Goal: Task Accomplishment & Management: Use online tool/utility

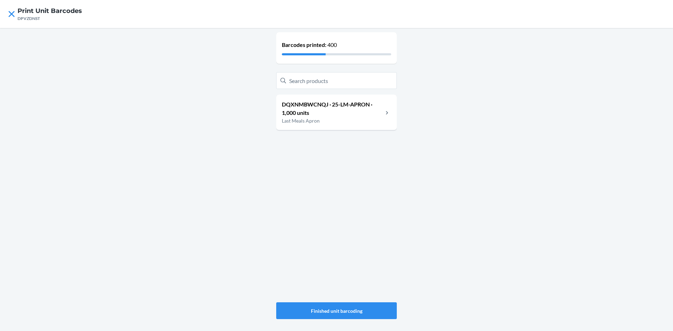
click at [325, 105] on p "DQXNMBWCNQJ · 25-LM-APRON · 1,000 units" at bounding box center [332, 108] width 101 height 17
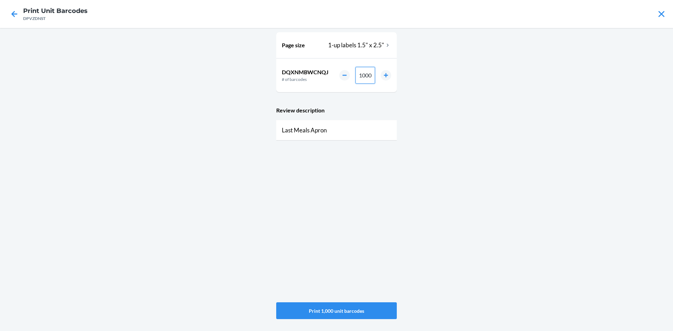
click at [341, 75] on div "1000" at bounding box center [365, 75] width 52 height 17
type input "25"
click at [329, 314] on button "Print 25 unit barcodes" at bounding box center [336, 311] width 121 height 17
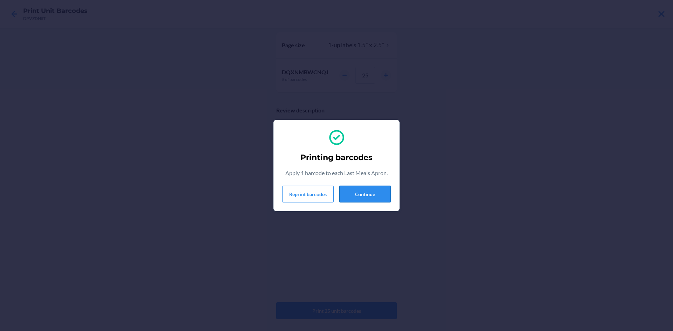
click at [376, 198] on button "Continue" at bounding box center [365, 194] width 52 height 17
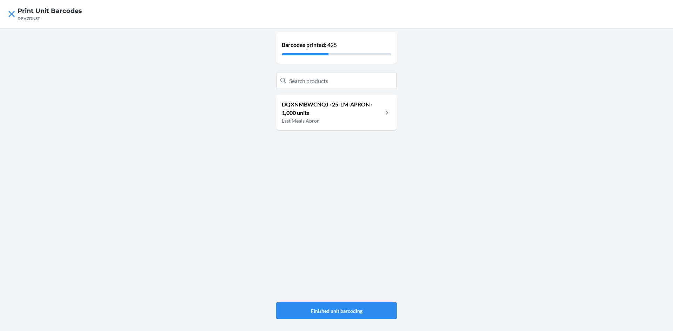
click at [355, 109] on p "DQXNMBWCNQJ · 25-LM-APRON · 1,000 units" at bounding box center [332, 108] width 101 height 17
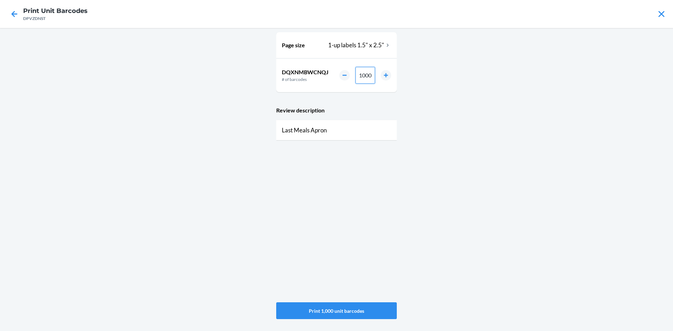
drag, startPoint x: 372, startPoint y: 76, endPoint x: 357, endPoint y: 72, distance: 15.6
click at [357, 72] on input "1000" at bounding box center [366, 75] width 20 height 17
type input "100"
click at [346, 310] on button "Print 100 unit barcodes" at bounding box center [336, 311] width 121 height 17
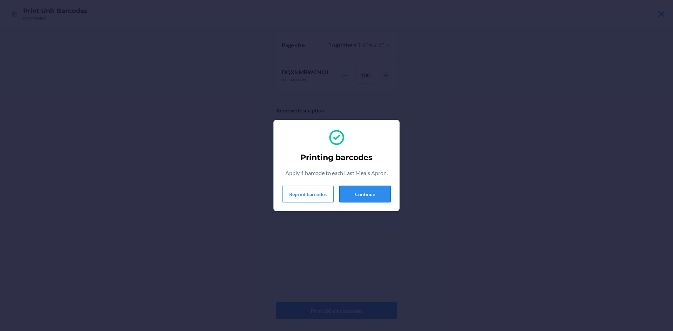
click at [367, 199] on button "Continue" at bounding box center [365, 194] width 52 height 17
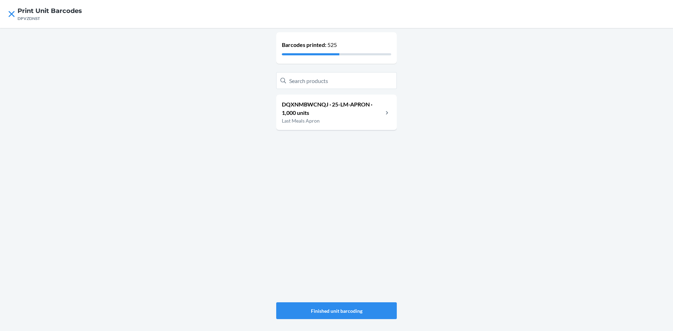
click at [380, 114] on p "DQXNMBWCNQJ · 25-LM-APRON · 1,000 units" at bounding box center [332, 108] width 101 height 17
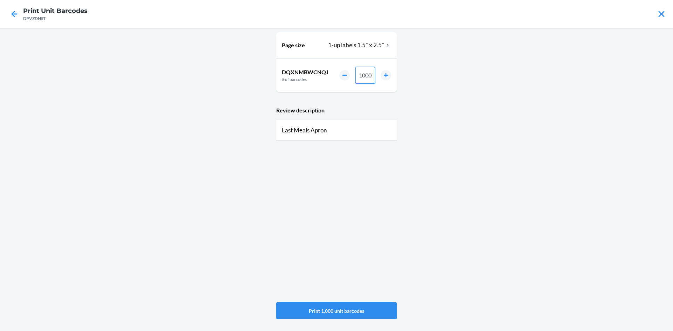
drag, startPoint x: 372, startPoint y: 73, endPoint x: 344, endPoint y: 71, distance: 28.9
click at [344, 71] on div "1000" at bounding box center [365, 75] width 52 height 17
type input "75"
click at [326, 308] on button "Print 75 unit barcodes" at bounding box center [336, 311] width 121 height 17
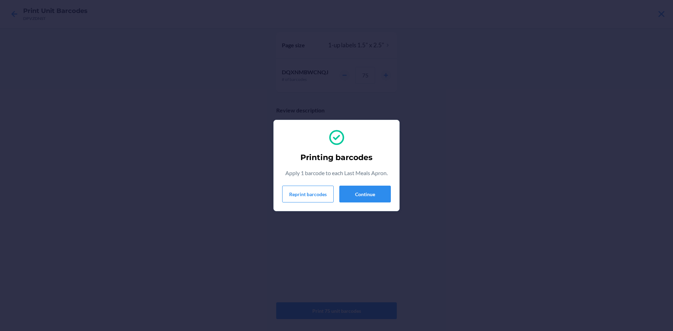
click at [371, 203] on div "Printing barcodes Apply 1 barcode to each Last Meals Apron. Reprint barcodes Co…" at bounding box center [336, 166] width 109 height 80
click at [367, 192] on button "Continue" at bounding box center [365, 194] width 52 height 17
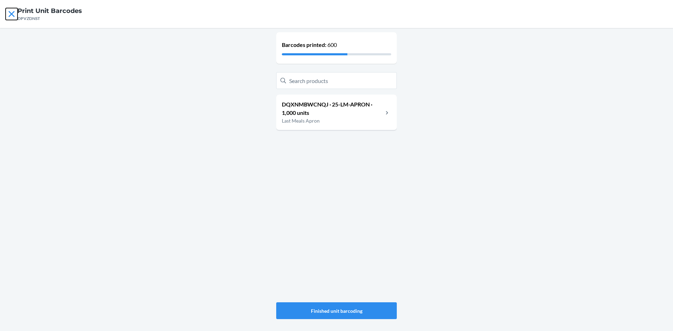
click at [12, 15] on icon at bounding box center [12, 14] width 12 height 12
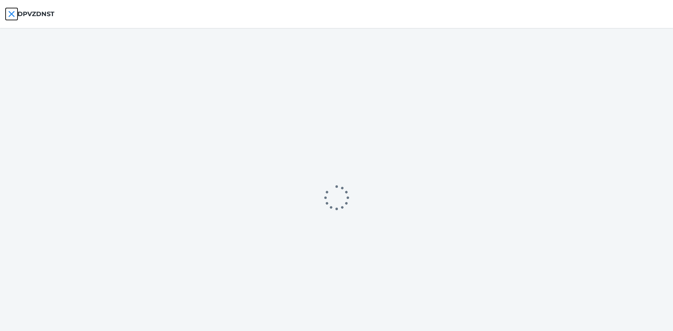
click at [12, 15] on icon at bounding box center [12, 14] width 12 height 12
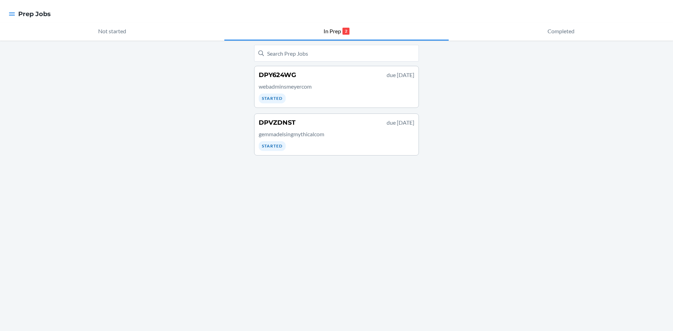
click at [300, 89] on p "webadminsmeyercom" at bounding box center [337, 86] width 156 height 8
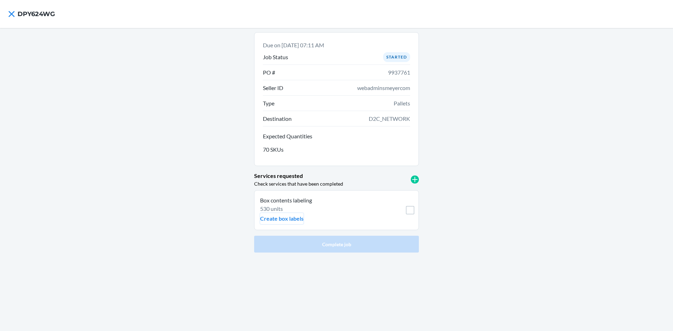
click at [283, 215] on p "Create box labels" at bounding box center [281, 219] width 43 height 8
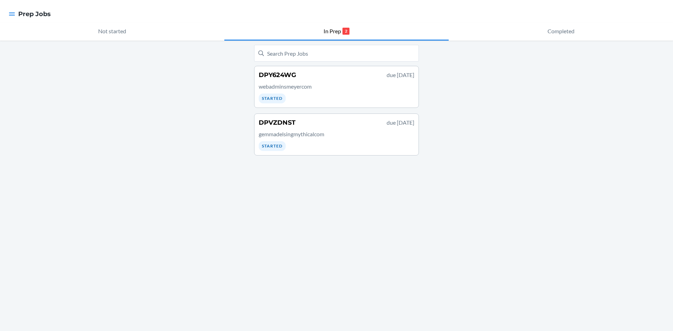
click at [307, 87] on p "webadminsmeyercom" at bounding box center [337, 86] width 156 height 8
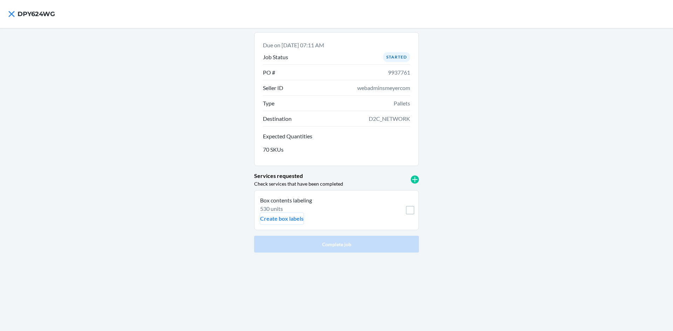
click at [291, 219] on p "Create box labels" at bounding box center [281, 219] width 43 height 8
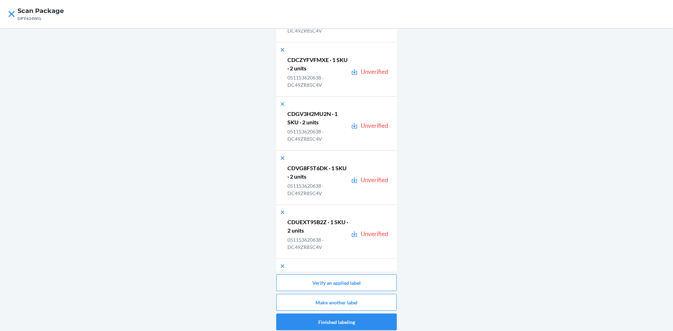
scroll to position [28388, 0]
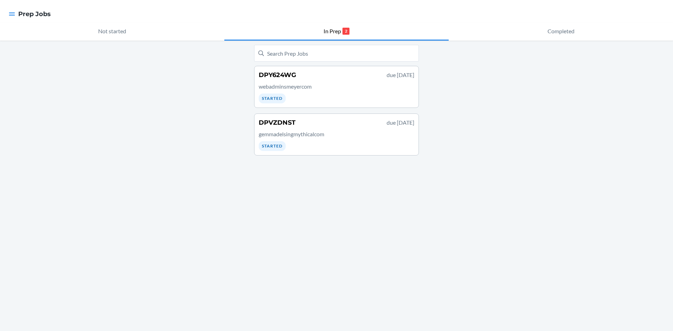
click at [340, 89] on p "webadminsmeyercom" at bounding box center [337, 86] width 156 height 8
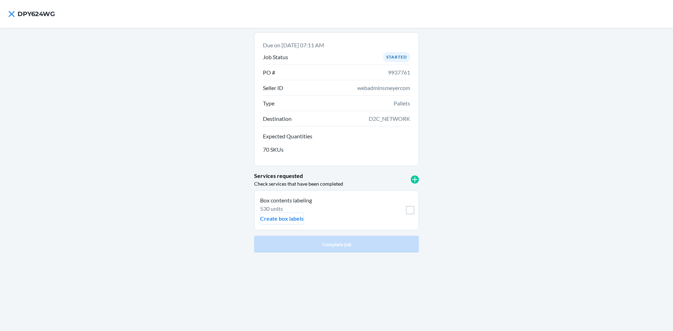
click at [293, 220] on p "Create box labels" at bounding box center [281, 219] width 43 height 8
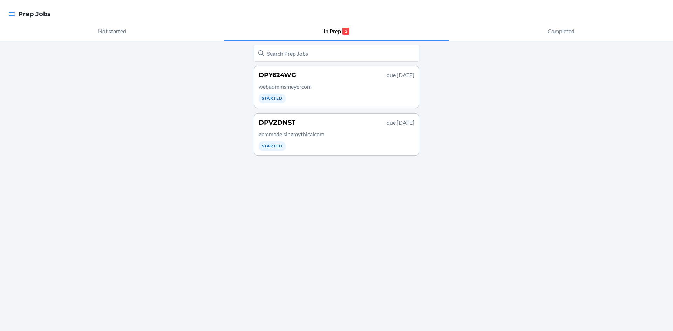
click at [300, 77] on div "DPY624WG due September 26" at bounding box center [337, 74] width 156 height 9
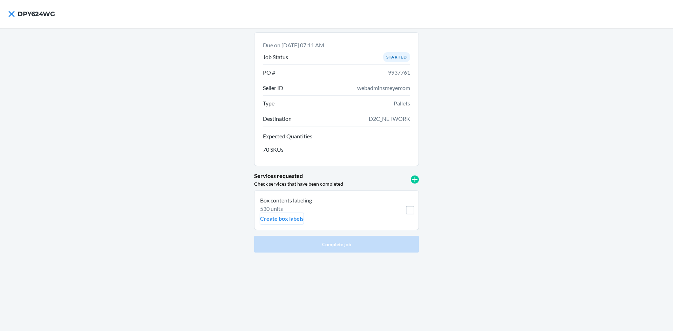
click at [286, 221] on p "Create box labels" at bounding box center [281, 219] width 43 height 8
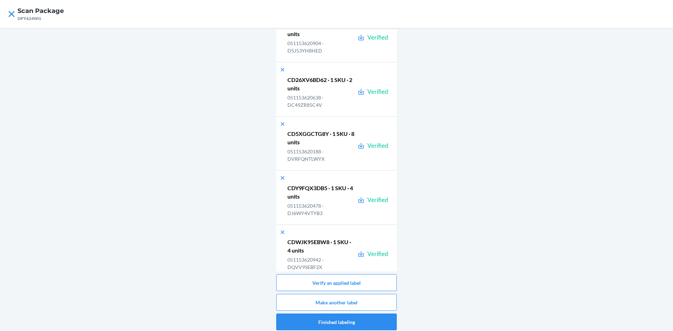
scroll to position [28496, 0]
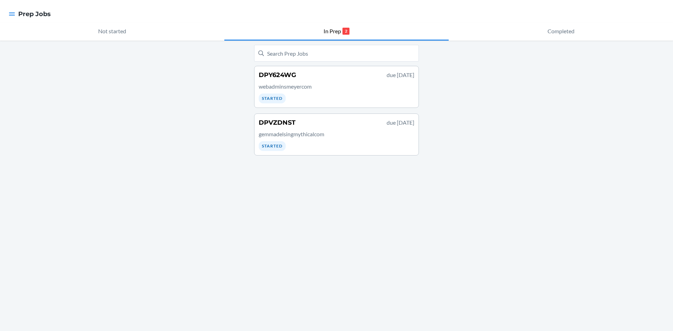
click at [348, 86] on p "webadminsmeyercom" at bounding box center [337, 86] width 156 height 8
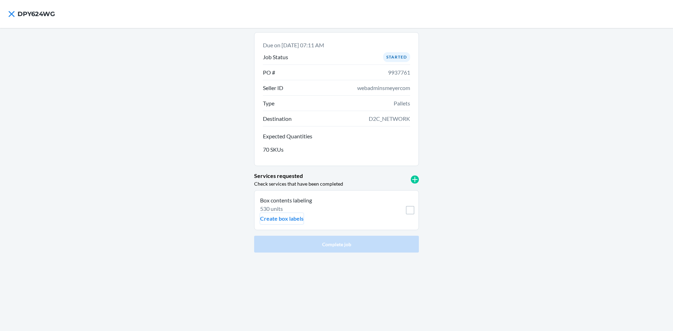
click at [286, 218] on p "Create box labels" at bounding box center [281, 219] width 43 height 8
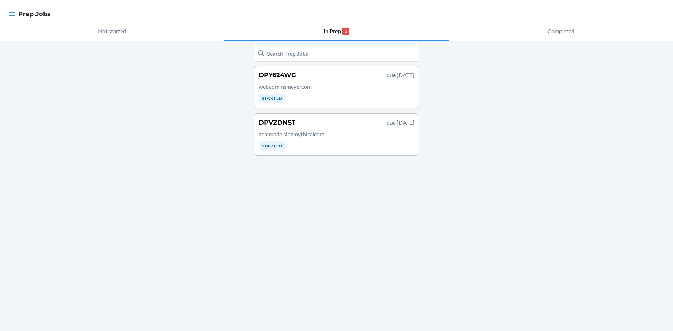
click at [392, 85] on p "webadminsmeyercom" at bounding box center [337, 86] width 156 height 8
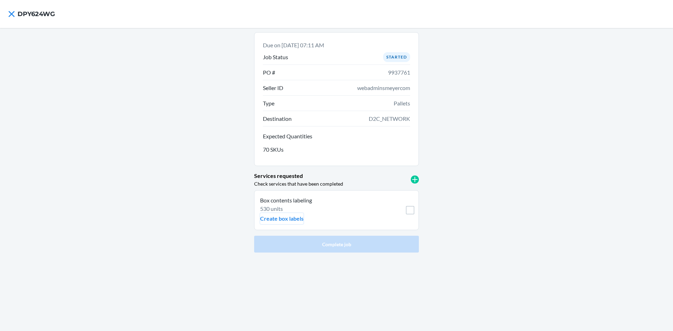
click at [276, 221] on p "Create box labels" at bounding box center [281, 219] width 43 height 8
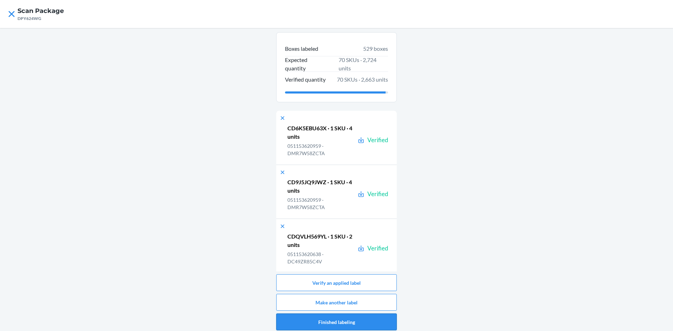
click at [369, 322] on button "Finished labeling" at bounding box center [336, 322] width 121 height 17
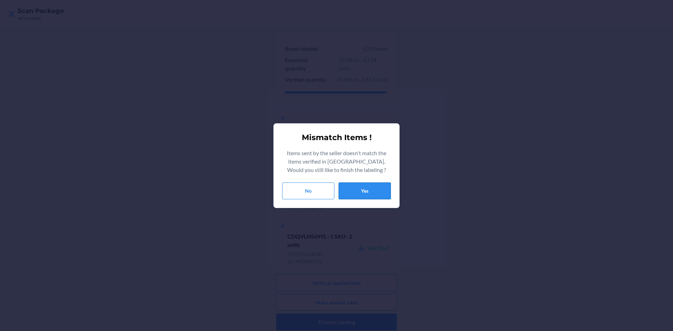
click at [371, 192] on button "Yes" at bounding box center [365, 191] width 52 height 17
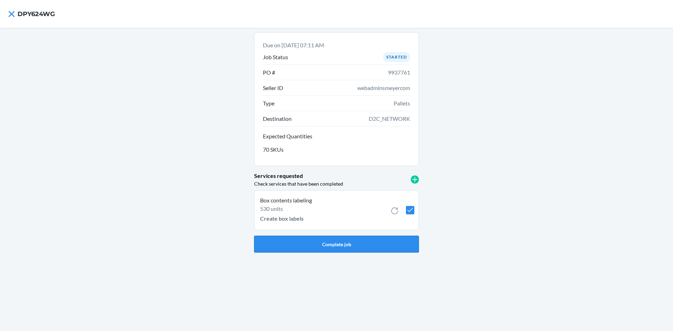
click at [350, 242] on button "Complete job" at bounding box center [336, 244] width 165 height 17
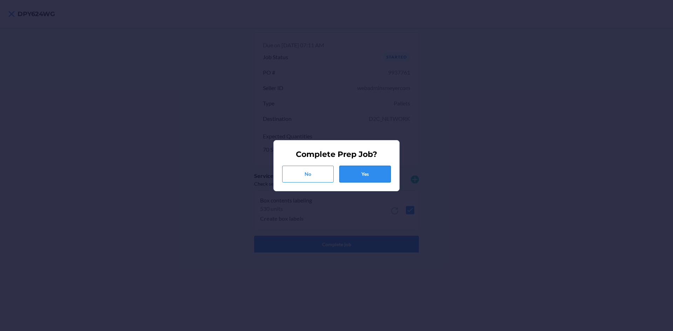
click at [376, 174] on button "Yes" at bounding box center [365, 174] width 52 height 17
